Goal: Answer question/provide support

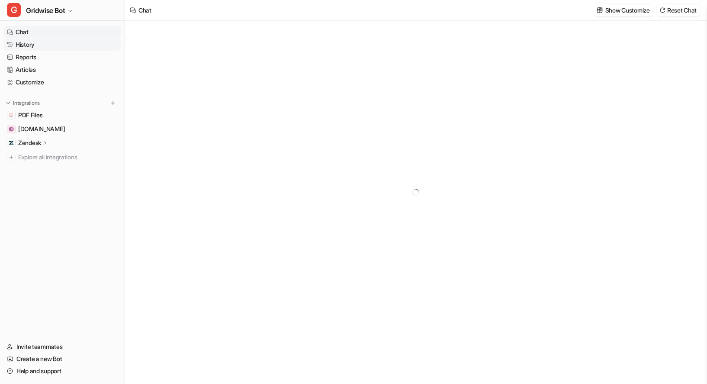
type textarea "**********"
click at [27, 46] on link "History" at bounding box center [61, 45] width 117 height 12
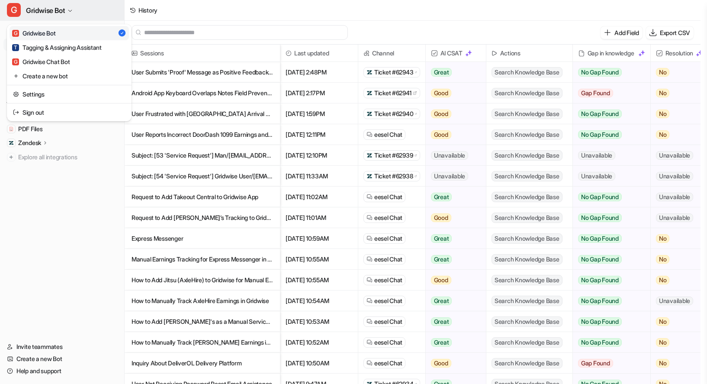
click at [74, 13] on button "G Gridwise Bot" at bounding box center [62, 10] width 124 height 21
click at [70, 57] on div "G Gridwise Chat Bot" at bounding box center [41, 61] width 58 height 9
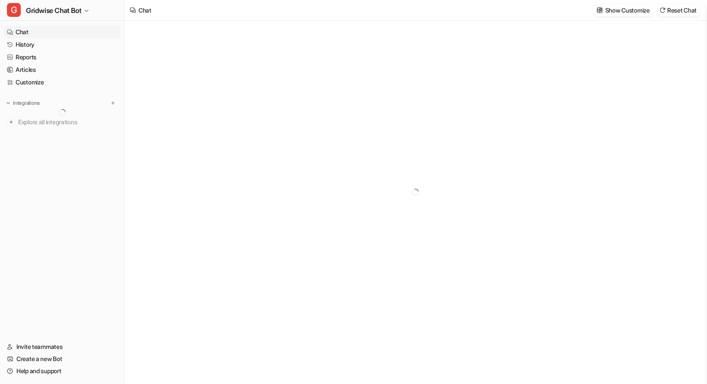
type textarea "**********"
click at [54, 45] on link "History" at bounding box center [61, 45] width 117 height 12
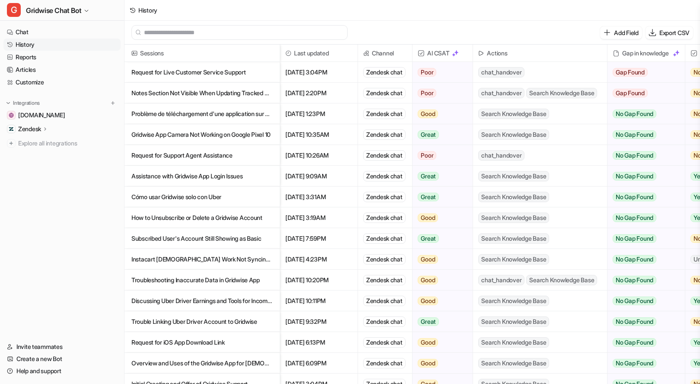
click at [216, 100] on p "Notes Section Not Visible When Updating Tracked Orders in Gridwise" at bounding box center [202, 93] width 141 height 21
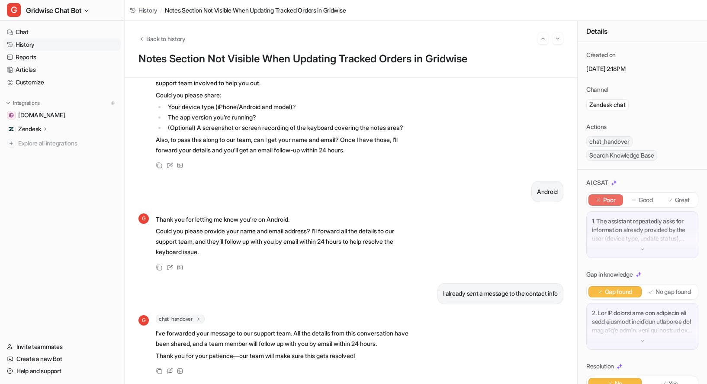
scroll to position [745, 0]
drag, startPoint x: 443, startPoint y: 282, endPoint x: 529, endPoint y: 281, distance: 86.1
click at [529, 288] on p "I already sent a message to the contact info" at bounding box center [500, 293] width 115 height 10
click at [512, 293] on div "I already sent a message to the contact info" at bounding box center [500, 293] width 126 height 21
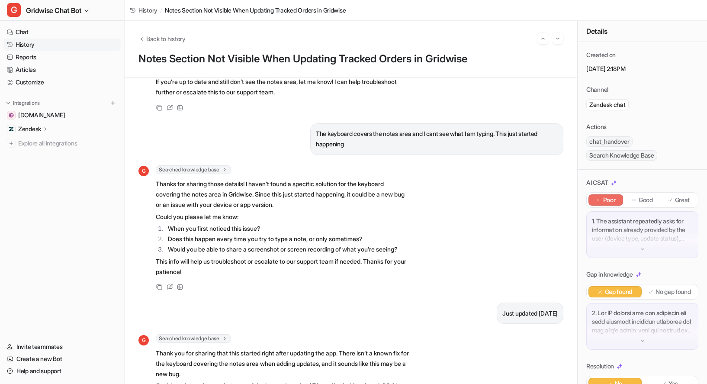
scroll to position [0, 0]
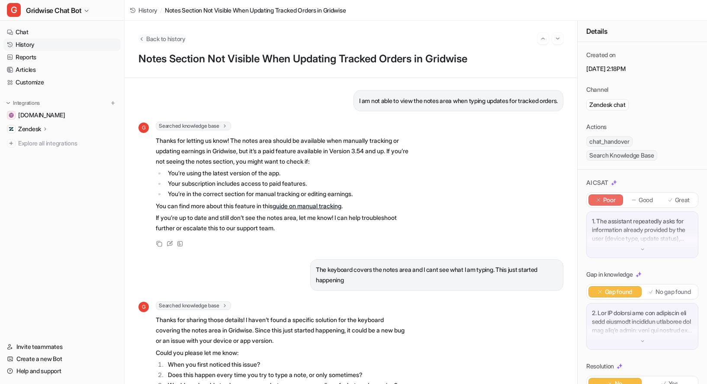
click at [160, 38] on span "Back to history" at bounding box center [165, 38] width 39 height 9
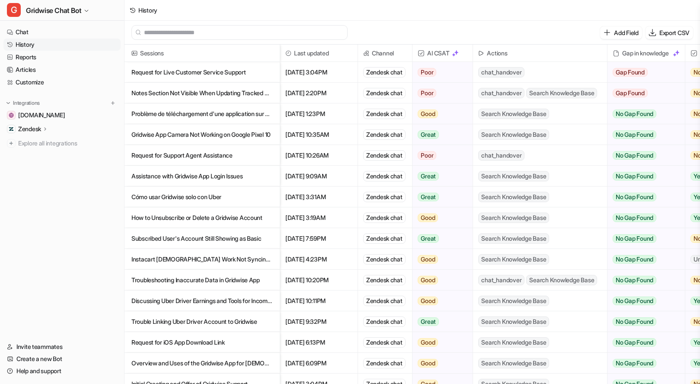
click at [197, 93] on p "Notes Section Not Visible When Updating Tracked Orders in Gridwise" at bounding box center [202, 93] width 141 height 21
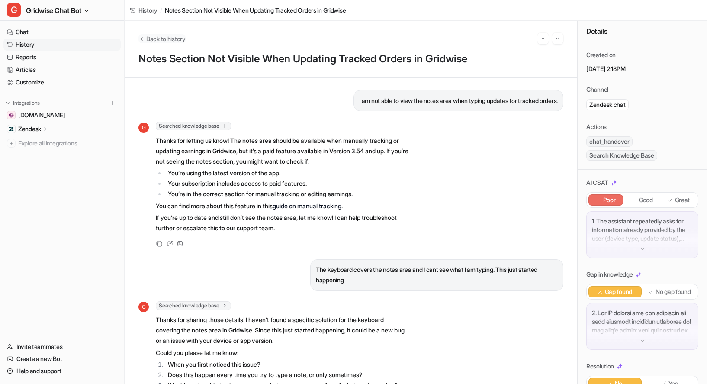
click at [173, 34] on span "Back to history" at bounding box center [165, 38] width 39 height 9
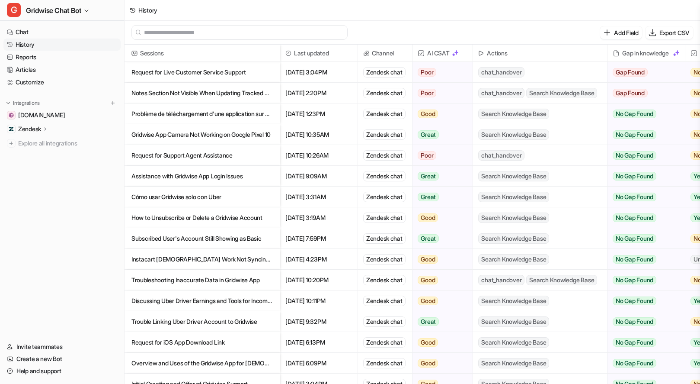
click at [217, 69] on p "Request for Live Customer Service Support" at bounding box center [202, 72] width 141 height 21
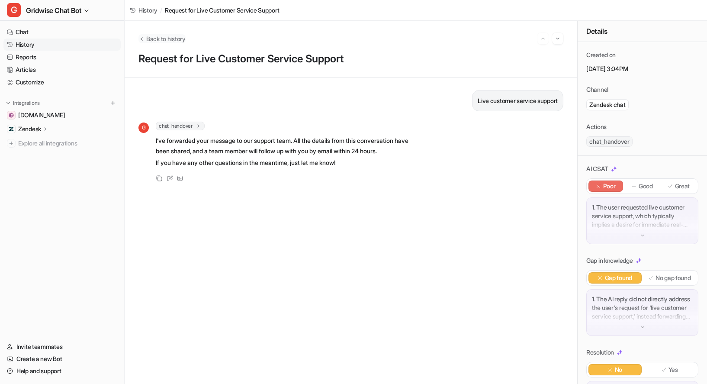
click at [158, 39] on span "Back to history" at bounding box center [165, 38] width 39 height 9
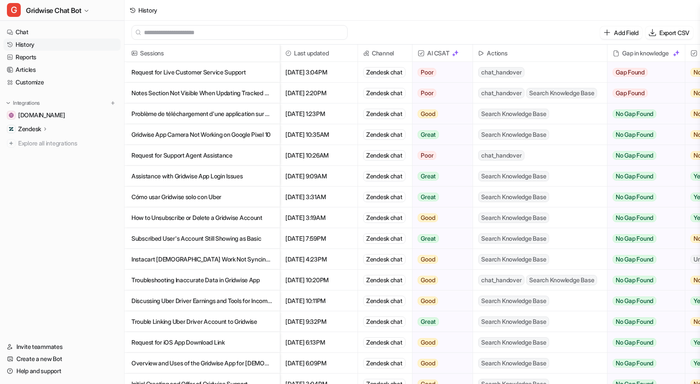
click at [35, 130] on p "Zendesk" at bounding box center [29, 129] width 23 height 9
click at [34, 69] on link "Articles" at bounding box center [61, 70] width 117 height 12
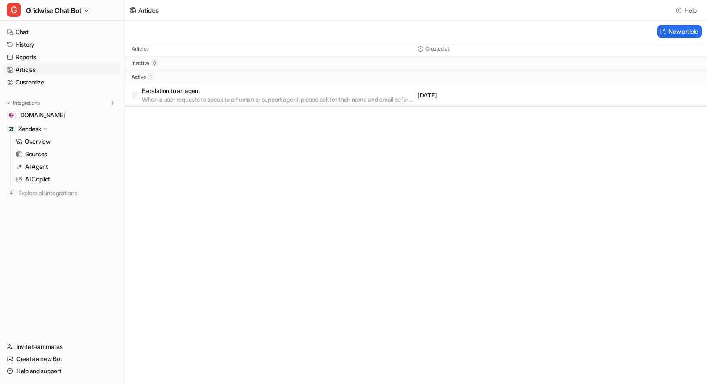
click at [323, 91] on p "Escalation to an agent" at bounding box center [278, 91] width 272 height 9
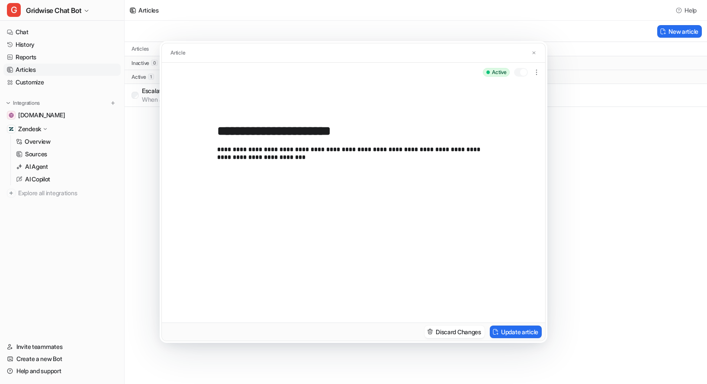
click at [292, 154] on p "**********" at bounding box center [353, 225] width 273 height 159
click at [394, 148] on p "**********" at bounding box center [353, 225] width 273 height 159
click at [321, 159] on p "**********" at bounding box center [353, 225] width 273 height 159
click at [497, 335] on button "Update article" at bounding box center [516, 331] width 52 height 13
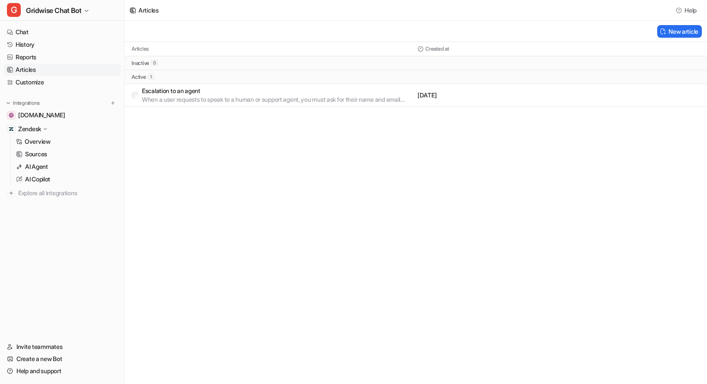
drag, startPoint x: 393, startPoint y: 246, endPoint x: 356, endPoint y: 220, distance: 45.4
click at [394, 246] on div "Articles Help New article Articles Created at inactive 0 active 1 Escalation to…" at bounding box center [353, 192] width 707 height 384
click at [31, 54] on link "Reports" at bounding box center [61, 57] width 117 height 12
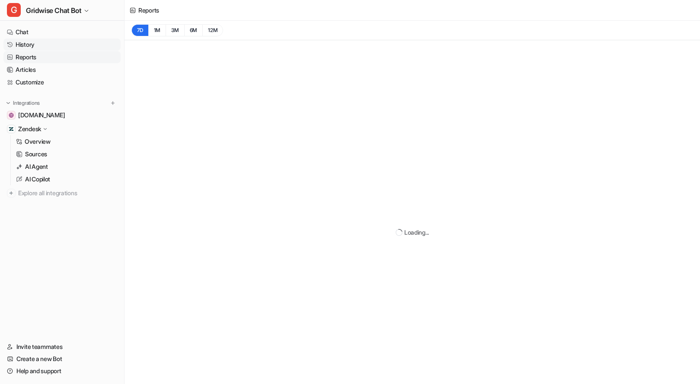
click at [33, 44] on link "History" at bounding box center [61, 45] width 117 height 12
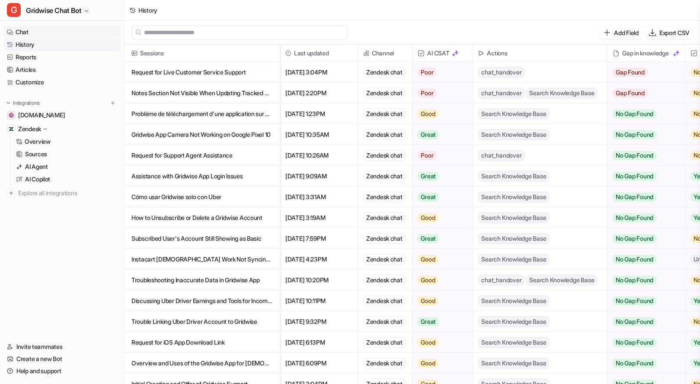
click at [35, 31] on link "Chat" at bounding box center [61, 32] width 117 height 12
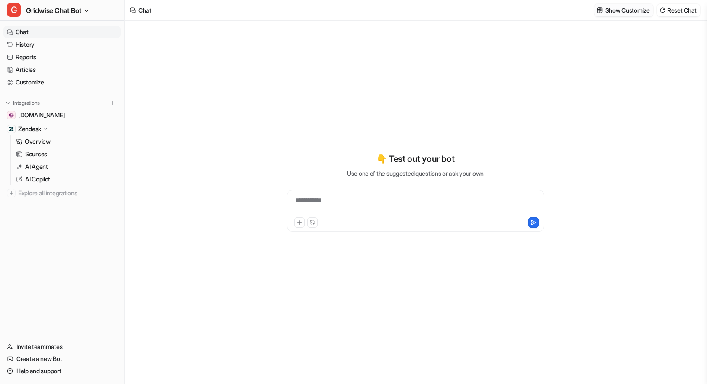
click at [605, 13] on p "Show Customize" at bounding box center [627, 10] width 45 height 9
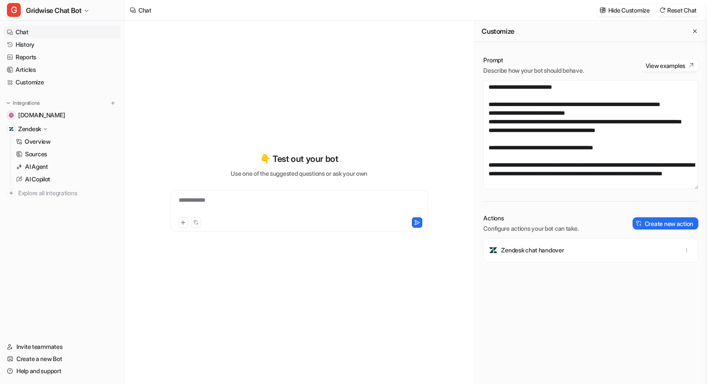
scroll to position [286, 0]
click at [572, 154] on textarea at bounding box center [590, 134] width 215 height 109
click at [635, 158] on textarea at bounding box center [590, 134] width 215 height 109
click at [635, 167] on textarea at bounding box center [590, 134] width 215 height 109
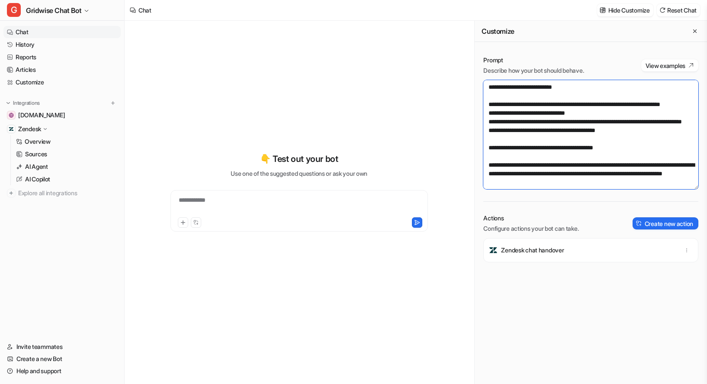
click at [625, 146] on textarea at bounding box center [590, 134] width 215 height 109
click at [641, 162] on textarea at bounding box center [590, 134] width 215 height 109
click at [602, 125] on textarea at bounding box center [590, 134] width 215 height 109
click at [602, 146] on textarea at bounding box center [590, 134] width 215 height 109
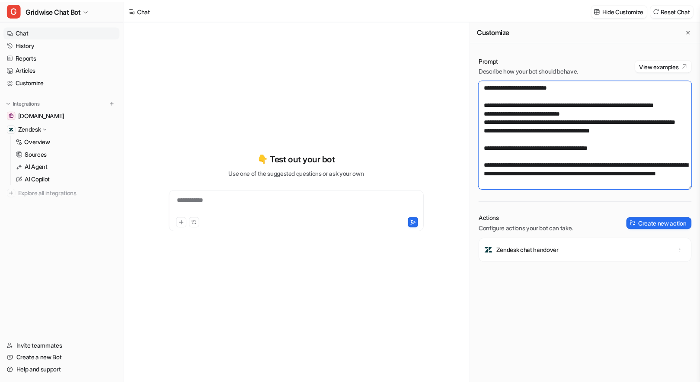
scroll to position [329, 0]
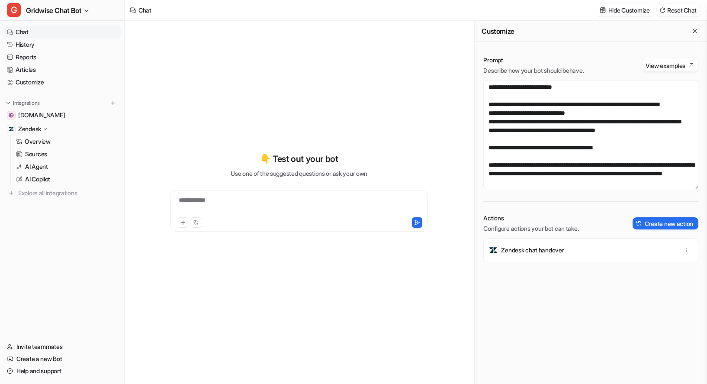
click at [591, 315] on div "Prompt Describe how your bot should behave. View examples Actions Configure act…" at bounding box center [591, 185] width 232 height 276
click at [41, 54] on link "Reports" at bounding box center [61, 57] width 117 height 12
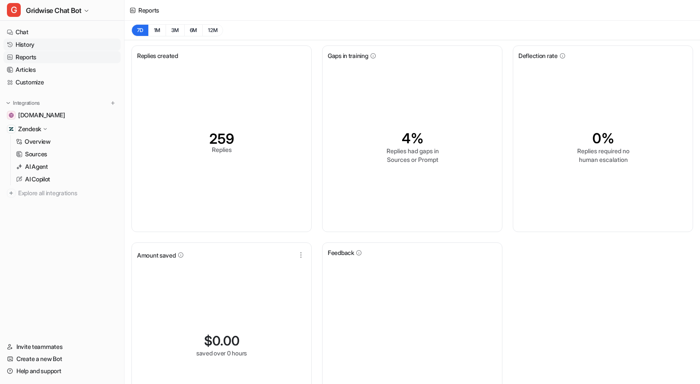
click at [44, 44] on link "History" at bounding box center [61, 45] width 117 height 12
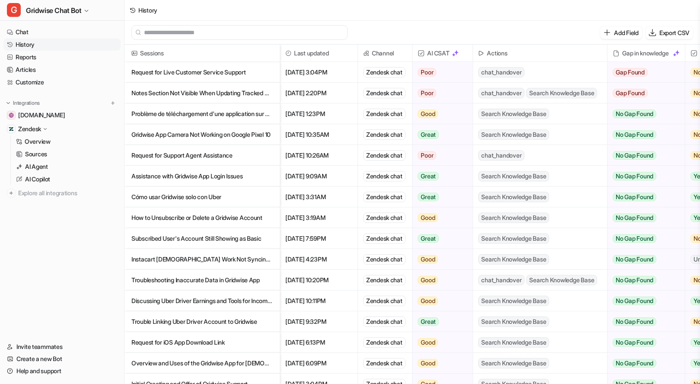
click at [244, 96] on p "Notes Section Not Visible When Updating Tracked Orders in Gridwise" at bounding box center [202, 93] width 141 height 21
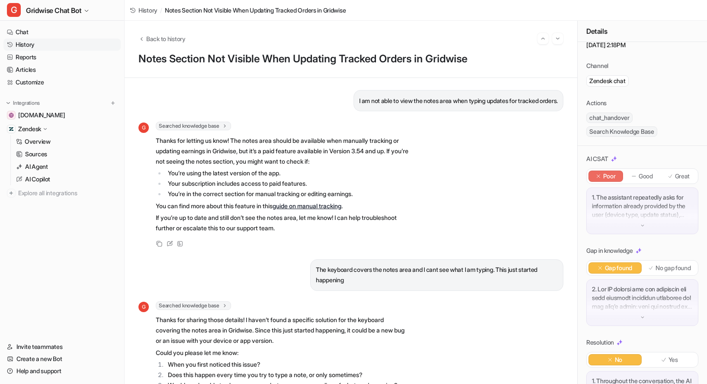
scroll to position [75, 0]
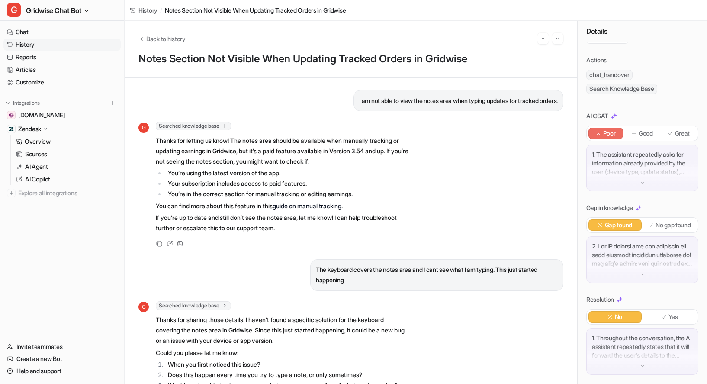
click at [652, 265] on p at bounding box center [642, 255] width 101 height 26
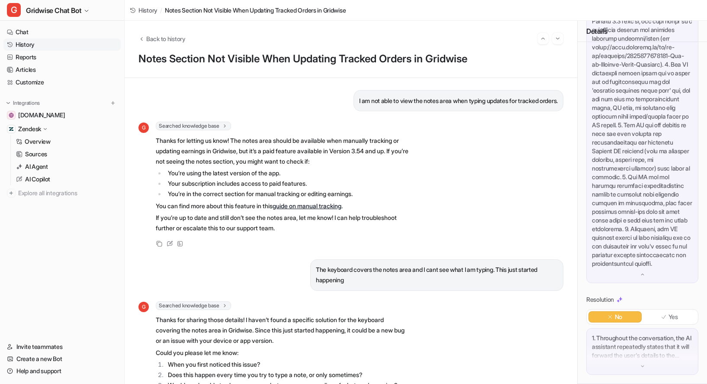
scroll to position [378, 0]
click at [649, 351] on p "1. Throughout the conversation, the AI assistant repeatedly states that it will…" at bounding box center [642, 347] width 101 height 26
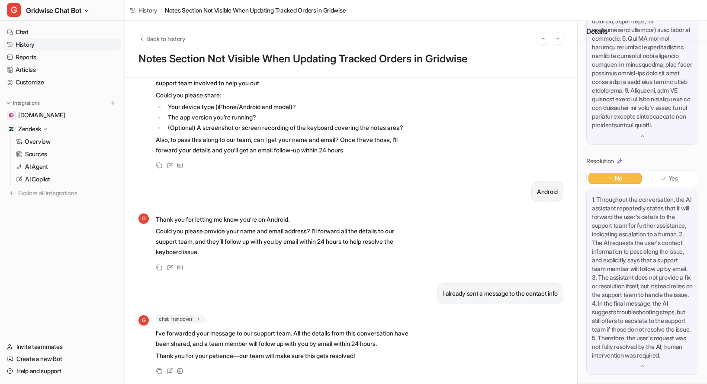
scroll to position [745, 0]
click at [463, 242] on div "G Thank you for letting me know you’re on Android. Could you please provide you…" at bounding box center [350, 242] width 425 height 60
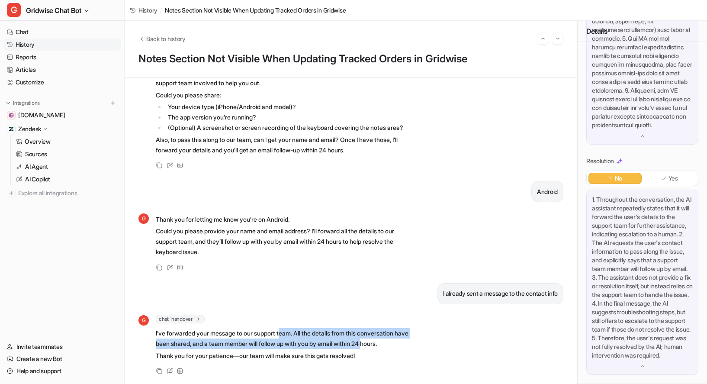
drag, startPoint x: 287, startPoint y: 326, endPoint x: 406, endPoint y: 340, distance: 119.8
click at [406, 340] on p "I’ve forwarded your message to our support team. All the details from this conv…" at bounding box center [282, 338] width 253 height 21
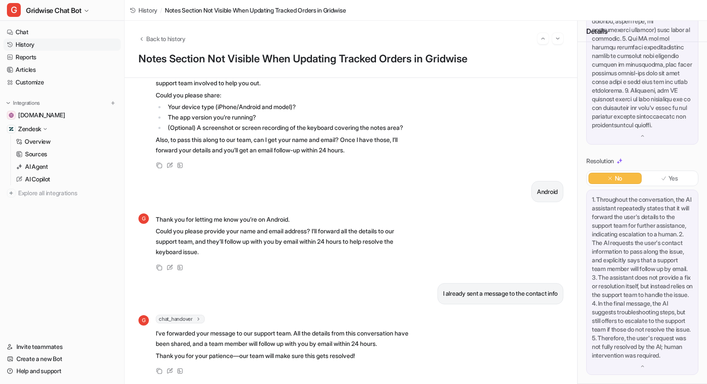
scroll to position [0, 0]
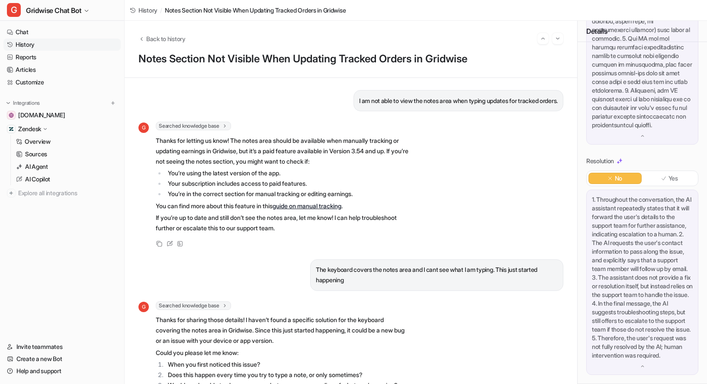
click at [487, 165] on div "G Searched knowledge base search_queries : [ "cannot see notes area when updati…" at bounding box center [350, 185] width 425 height 127
